Goal: Find specific page/section: Find specific page/section

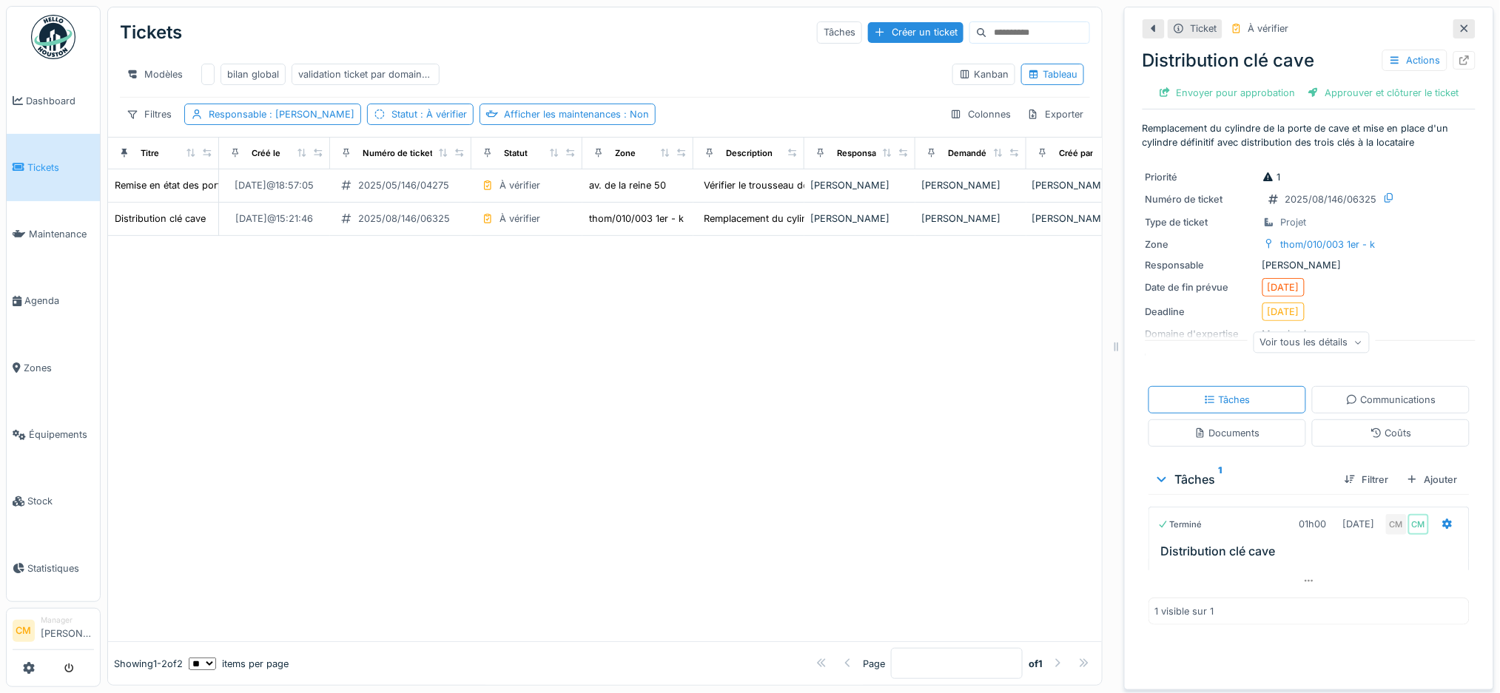
click at [48, 37] on img at bounding box center [53, 37] width 44 height 44
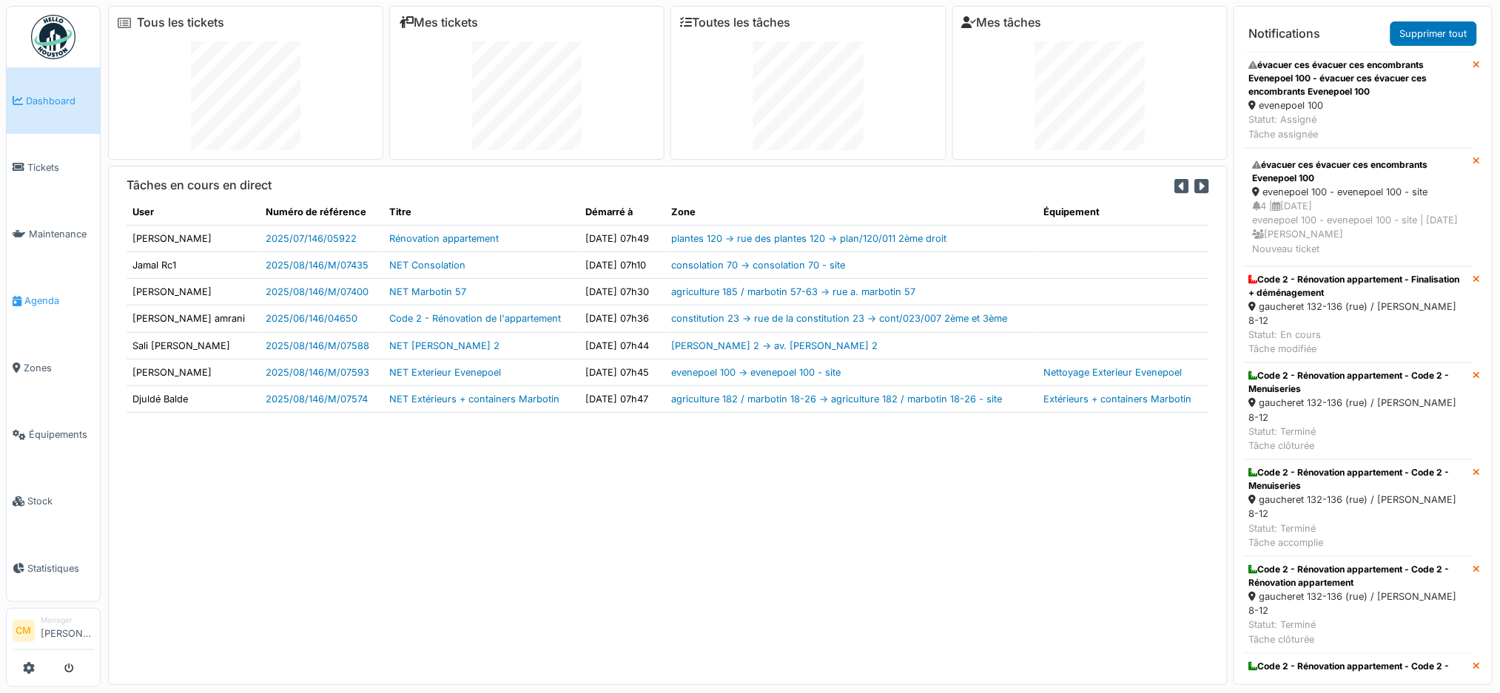
click at [55, 294] on span "Agenda" at bounding box center [59, 301] width 70 height 14
